Goal: Task Accomplishment & Management: Manage account settings

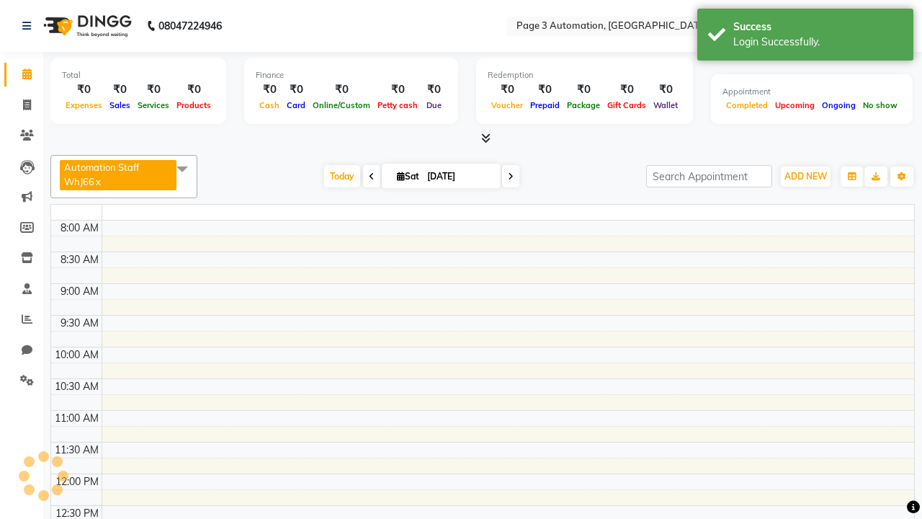
select select "en"
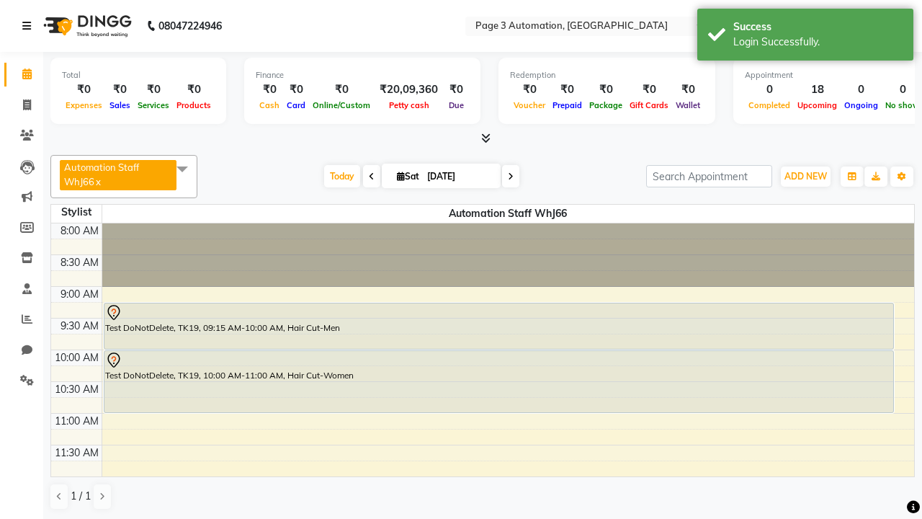
click at [30, 26] on icon at bounding box center [26, 26] width 9 height 10
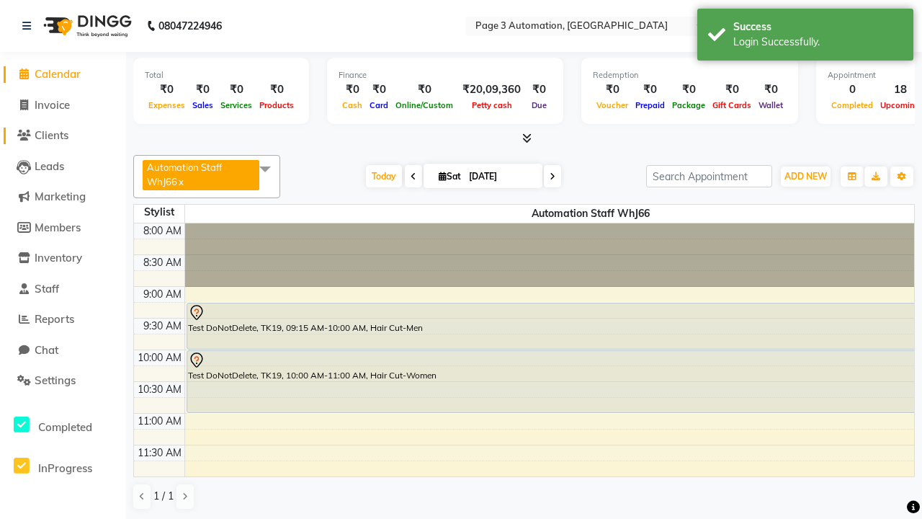
click at [63, 135] on span "Clients" at bounding box center [52, 135] width 34 height 14
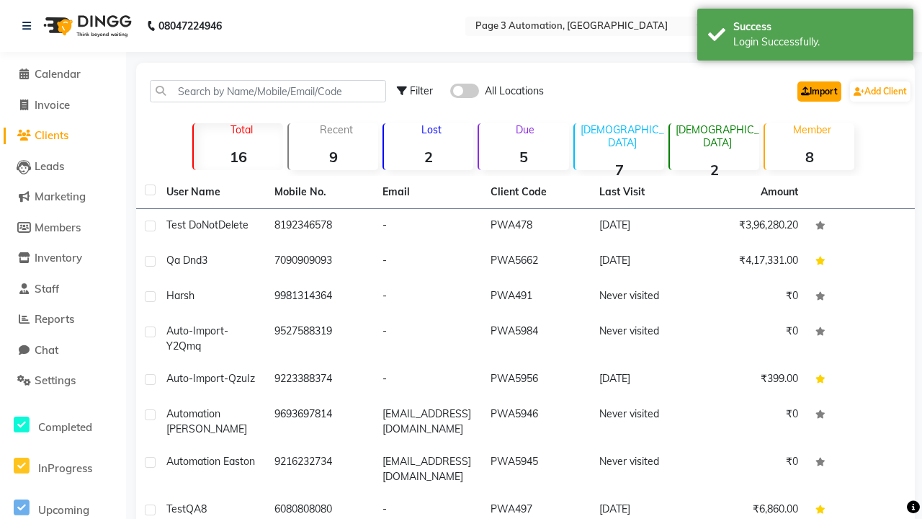
click at [817, 91] on link "Import" at bounding box center [820, 91] width 44 height 20
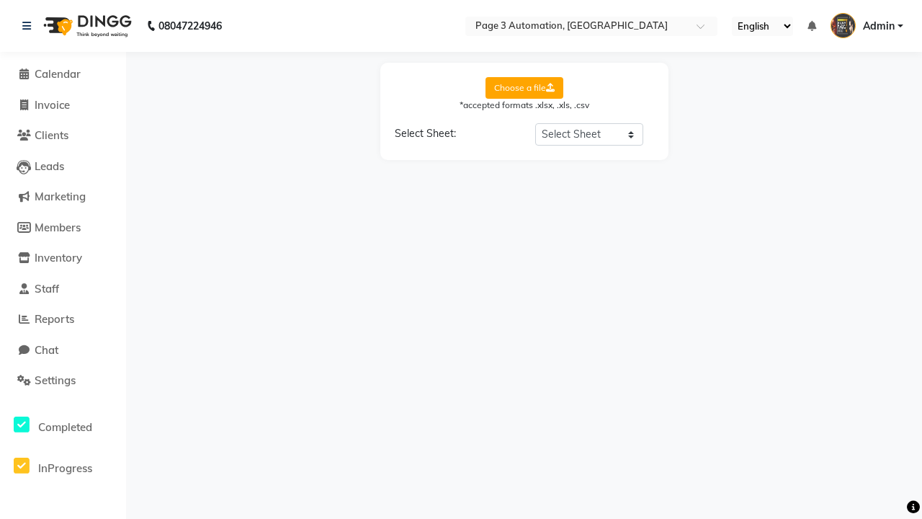
select select "Sheet1"
select select "name"
select select "number"
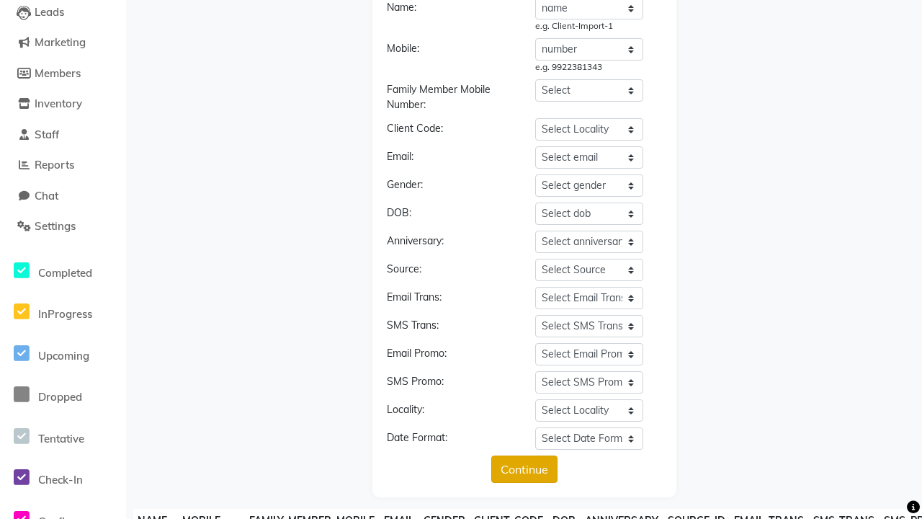
type input "1B7T123"
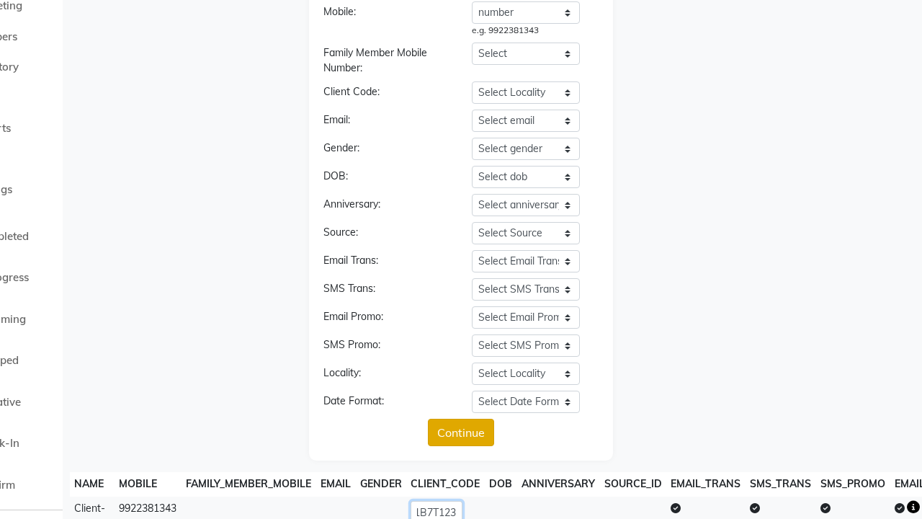
scroll to position [315, 0]
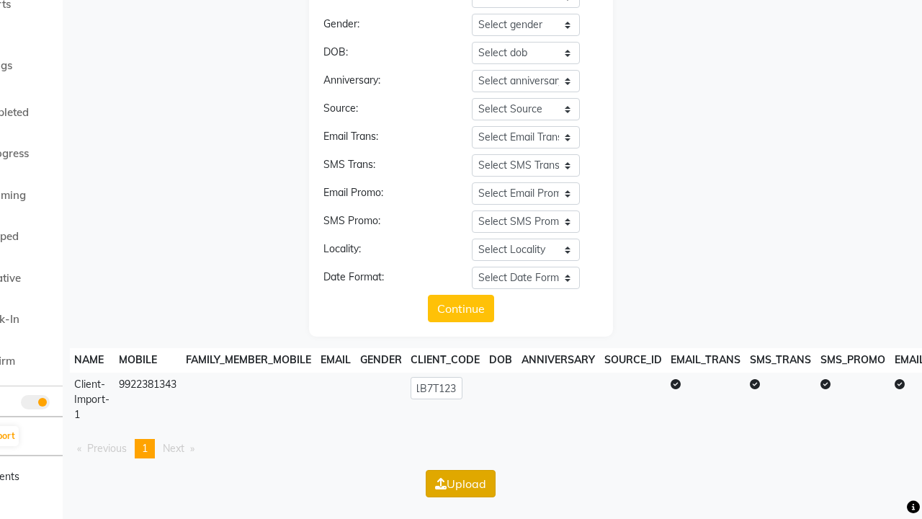
click at [460, 483] on button "Upload" at bounding box center [461, 483] width 70 height 27
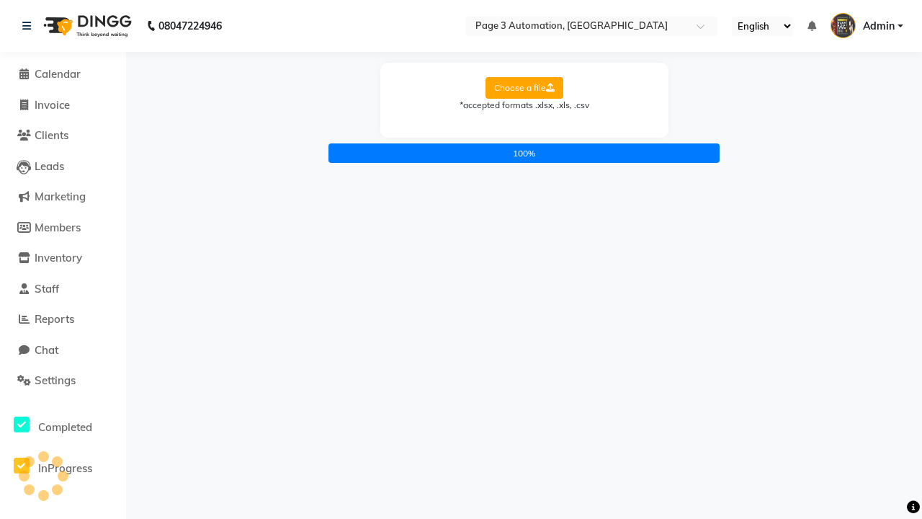
scroll to position [0, 0]
click at [30, 26] on icon at bounding box center [26, 26] width 9 height 10
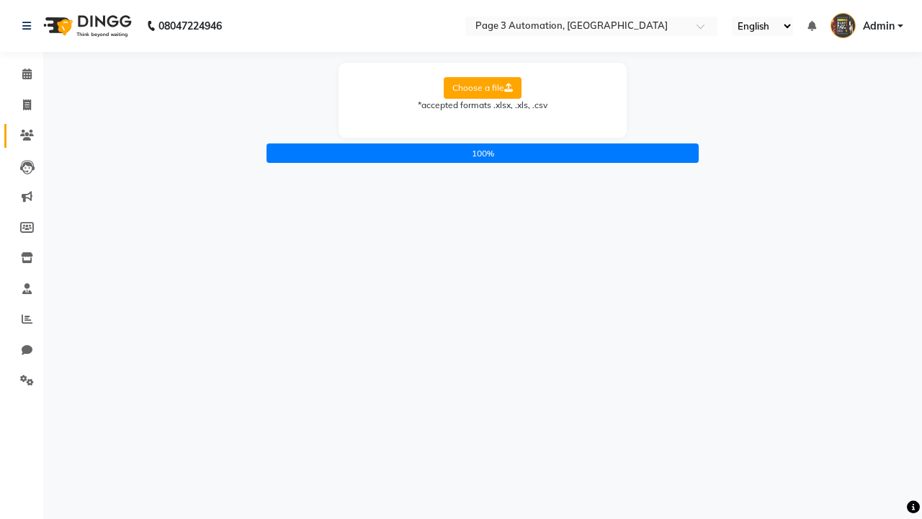
click at [22, 135] on icon at bounding box center [27, 135] width 14 height 11
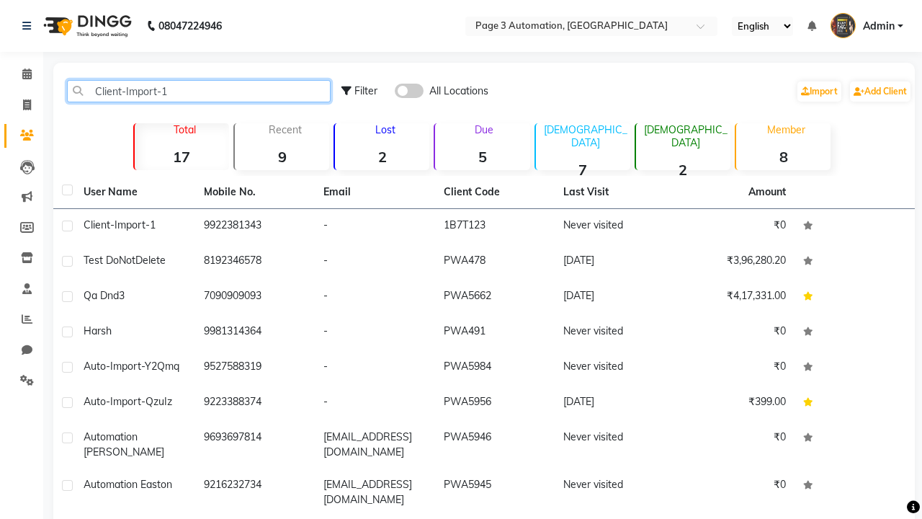
type input "Client-Import-1"
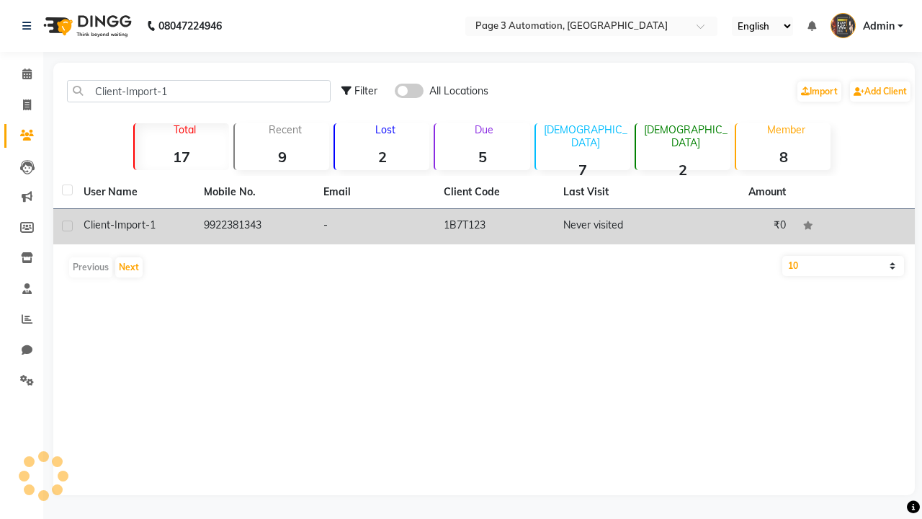
click at [67, 226] on label at bounding box center [67, 226] width 11 height 11
click at [67, 226] on input "checkbox" at bounding box center [66, 226] width 9 height 9
checkbox input "true"
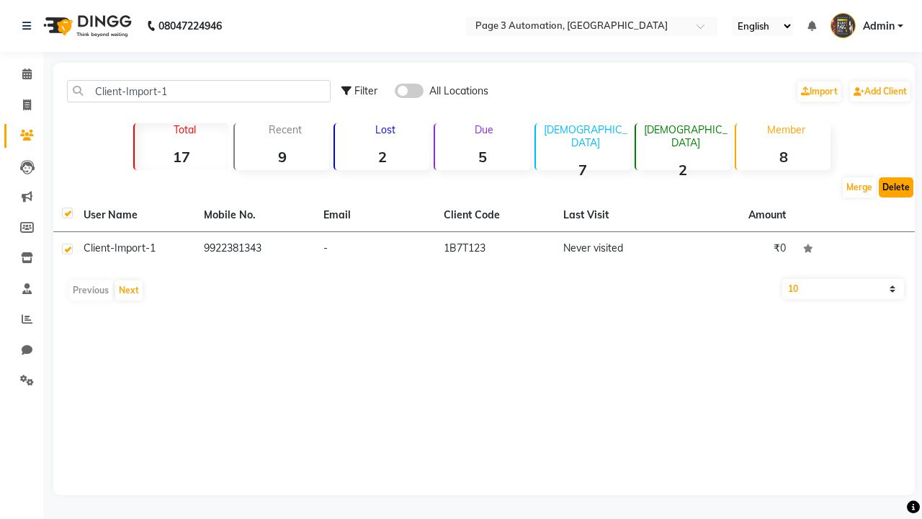
click at [896, 187] on button "Delete" at bounding box center [896, 187] width 35 height 20
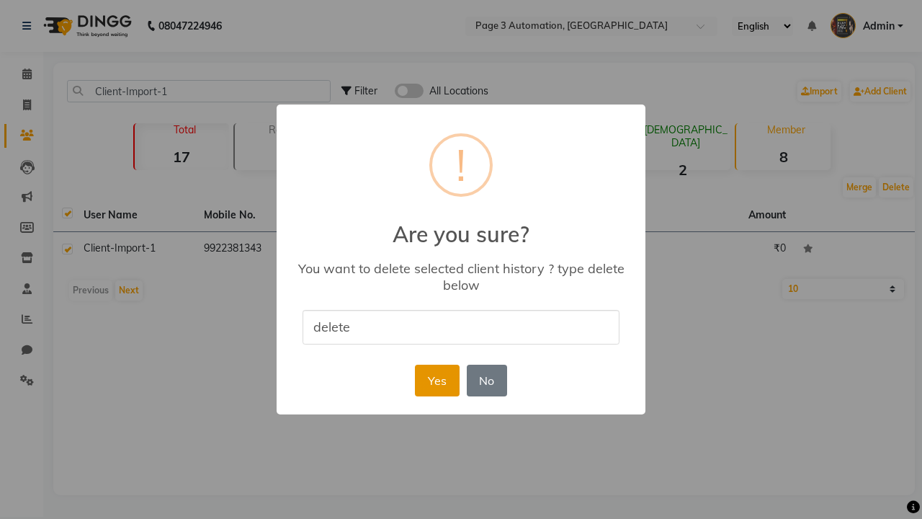
type input "delete"
click at [437, 380] on button "Yes" at bounding box center [437, 381] width 44 height 32
